Goal: Obtain resource: Obtain resource

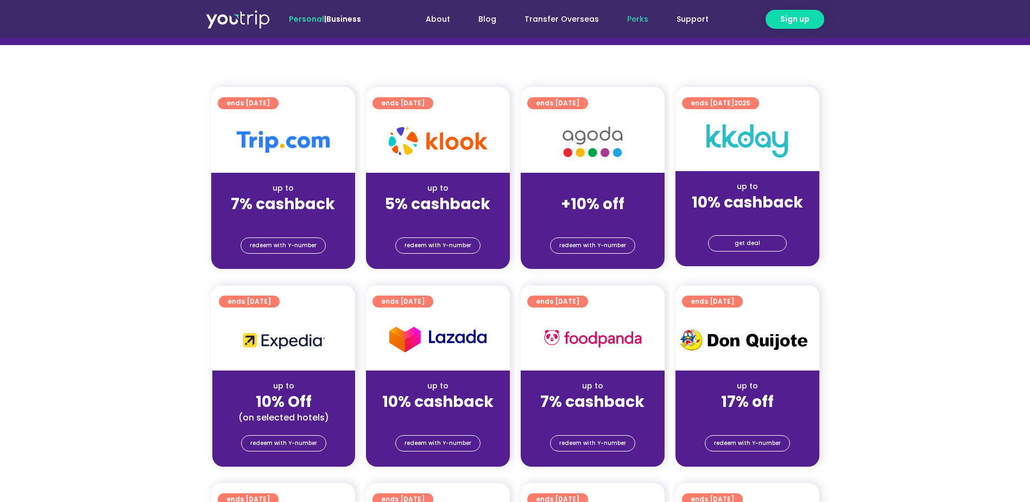
scroll to position [271, 0]
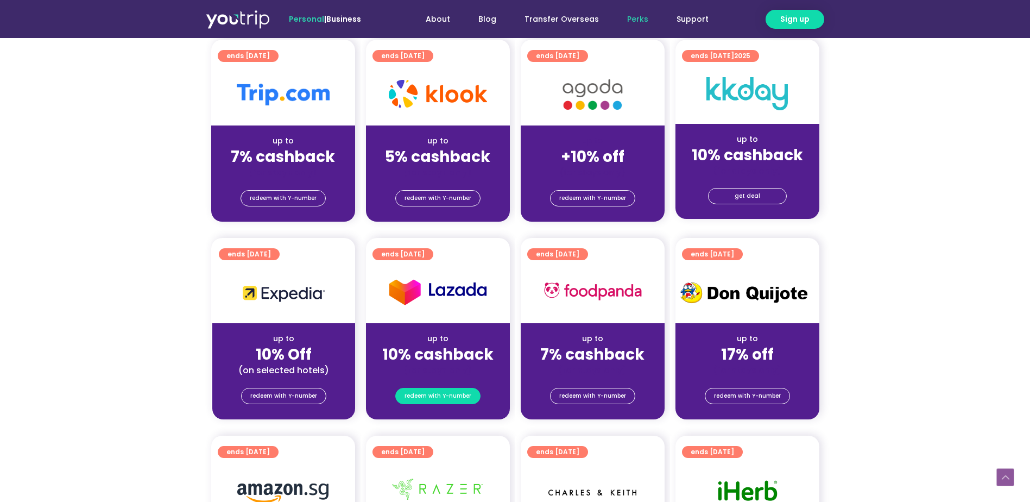
click at [448, 394] on span "redeem with Y-number" at bounding box center [438, 395] width 67 height 15
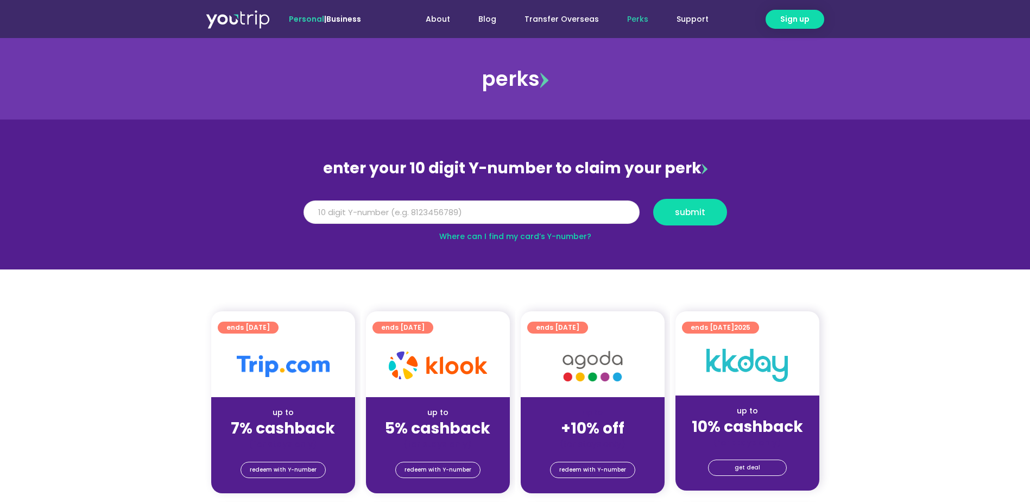
click at [497, 216] on input "Y Number" at bounding box center [472, 212] width 336 height 24
type input "8119656823"
click at [692, 225] on button "submit" at bounding box center [690, 212] width 74 height 27
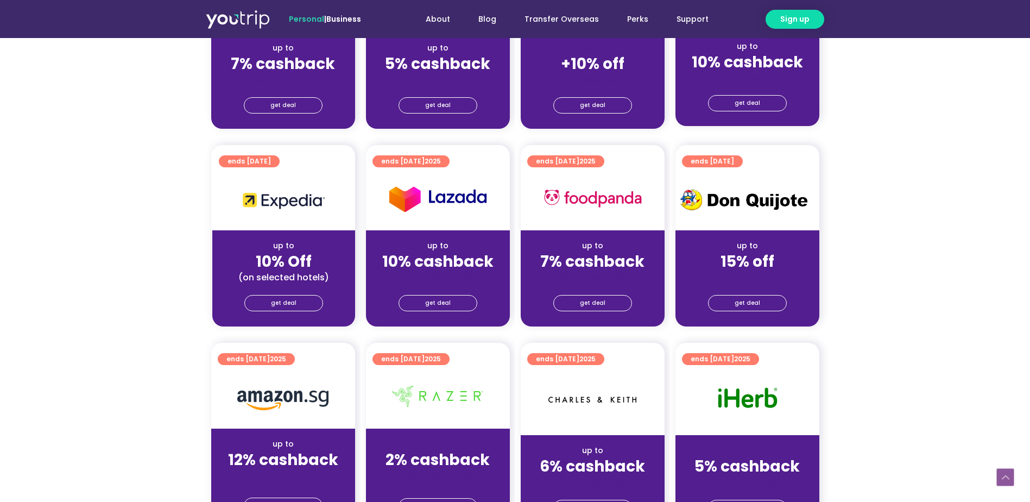
scroll to position [380, 0]
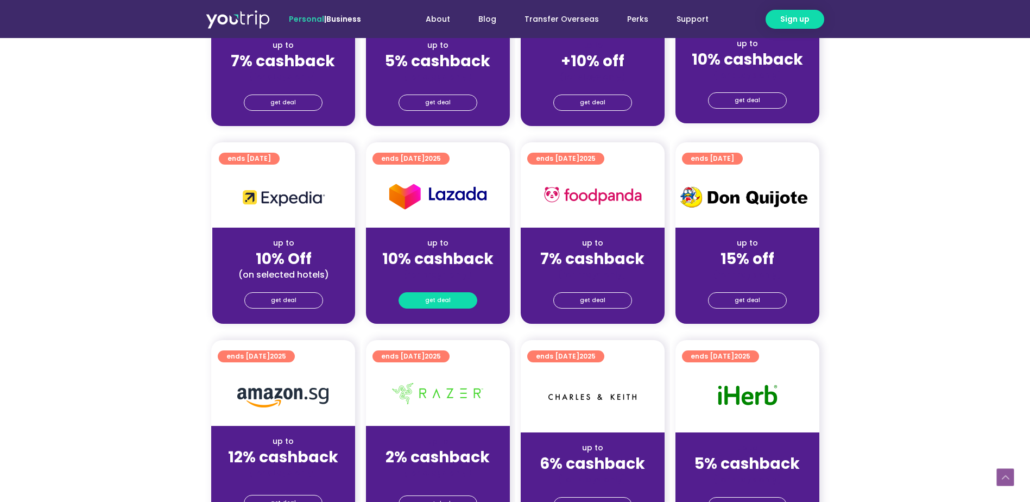
click at [450, 300] on link "get deal" at bounding box center [438, 300] width 79 height 16
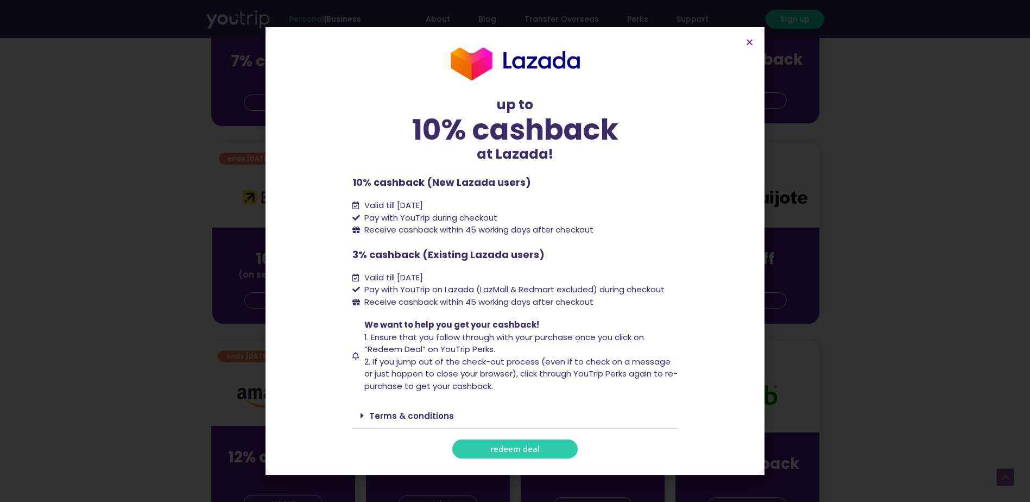
click at [536, 452] on span "redeem deal" at bounding box center [514, 449] width 49 height 8
